Goal: Check status: Check status

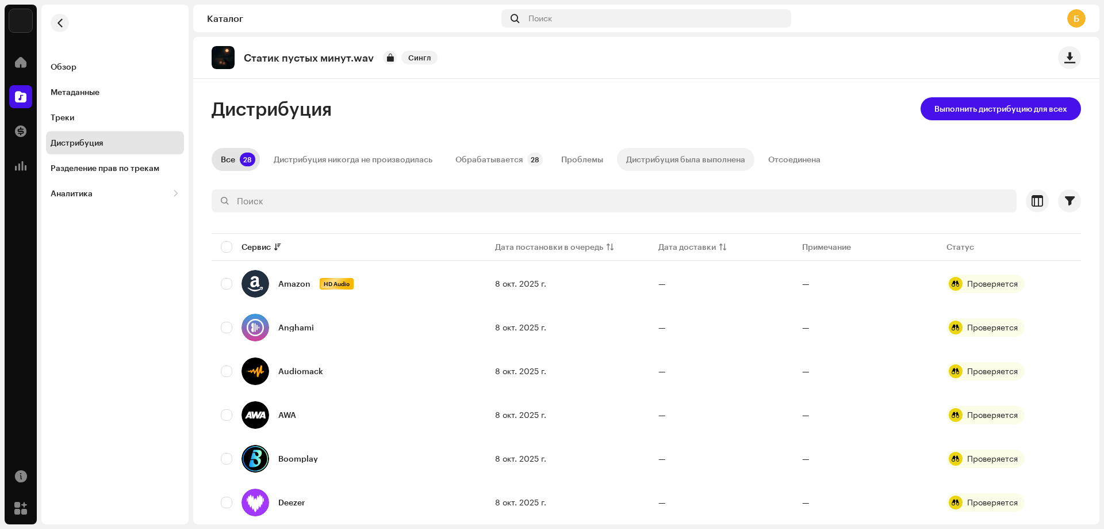
click at [655, 166] on div "Дистрибуция была выполнена" at bounding box center [685, 159] width 119 height 23
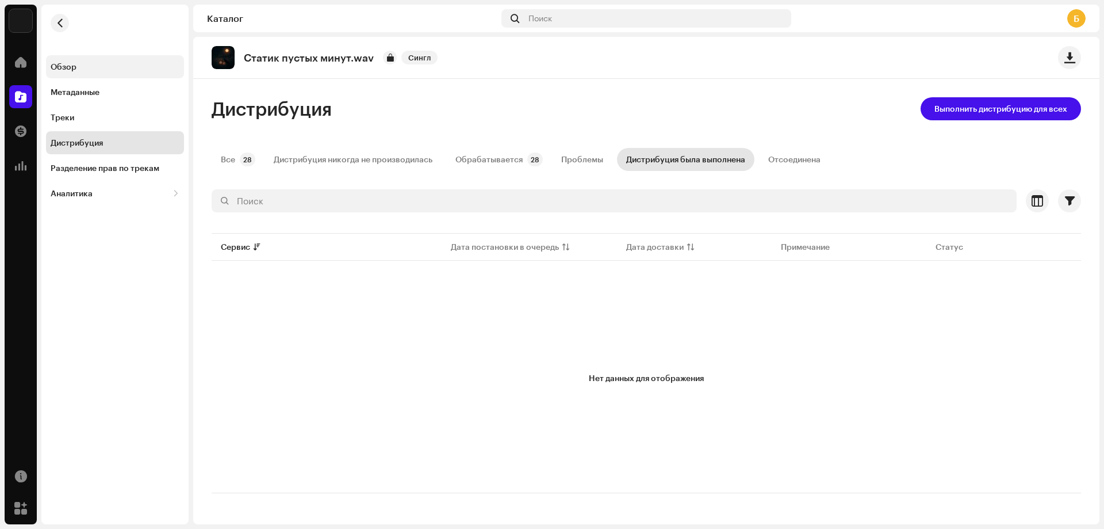
click at [133, 71] on div "Обзор" at bounding box center [115, 66] width 129 height 9
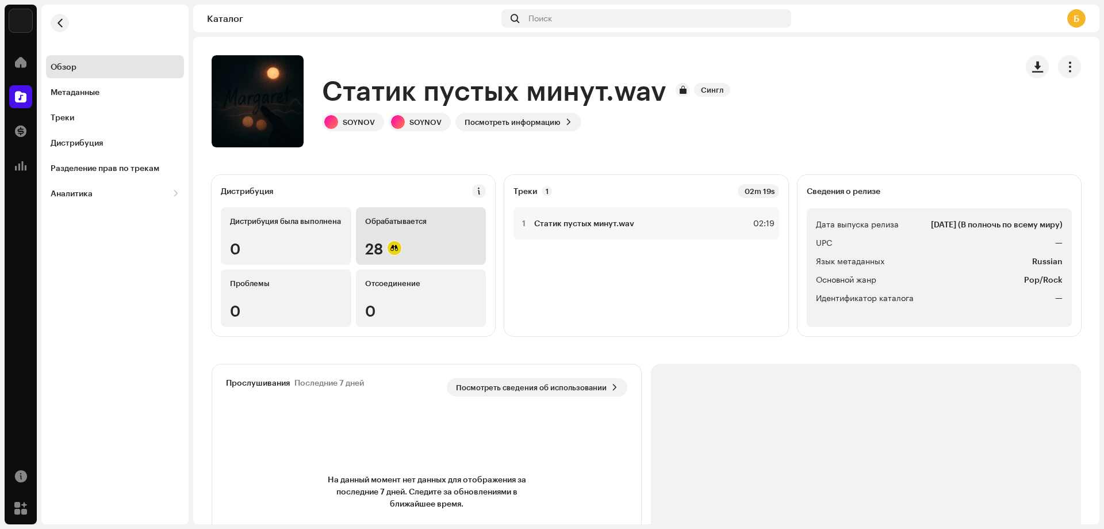
click at [396, 240] on div "Обрабатывается 28" at bounding box center [421, 236] width 131 height 58
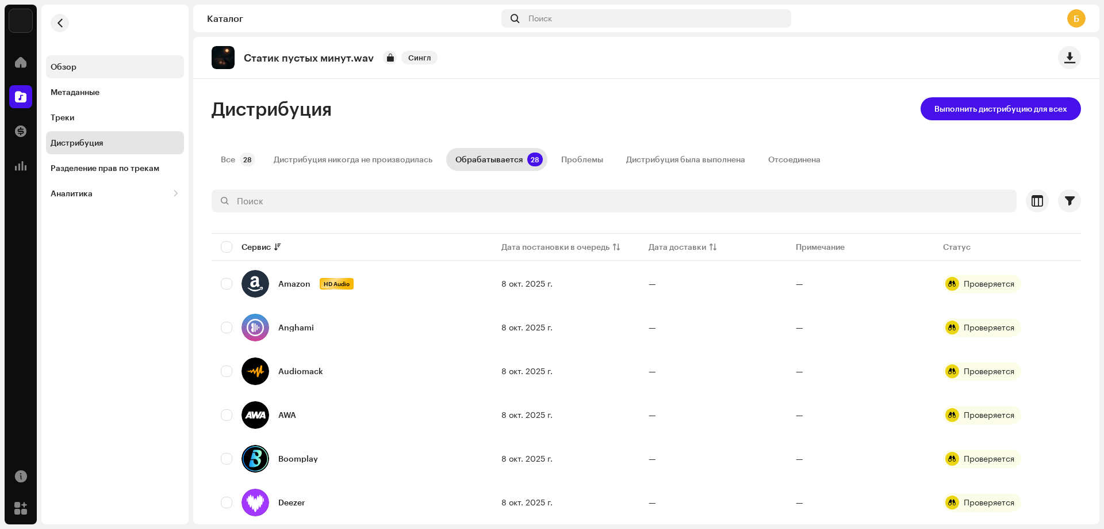
click at [89, 71] on div "Обзор" at bounding box center [115, 66] width 129 height 9
